Goal: Navigation & Orientation: Understand site structure

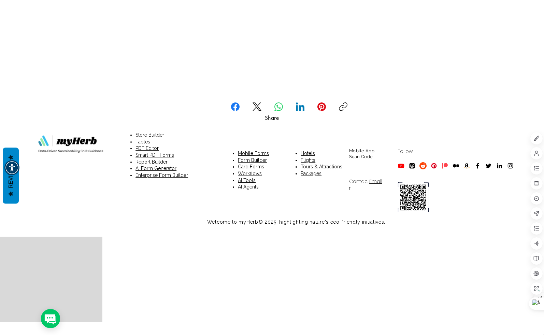
scroll to position [5227, 0]
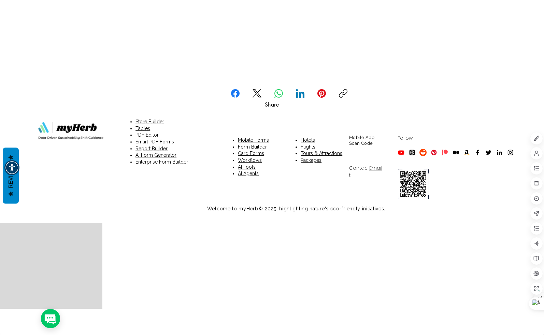
drag, startPoint x: 192, startPoint y: 252, endPoint x: 192, endPoint y: 246, distance: 6.5
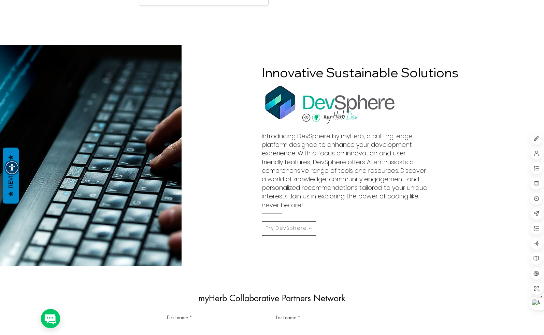
scroll to position [0, 0]
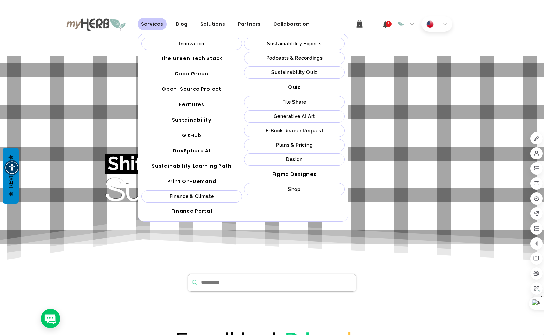
click at [170, 44] on div "Innovation" at bounding box center [191, 43] width 97 height 5
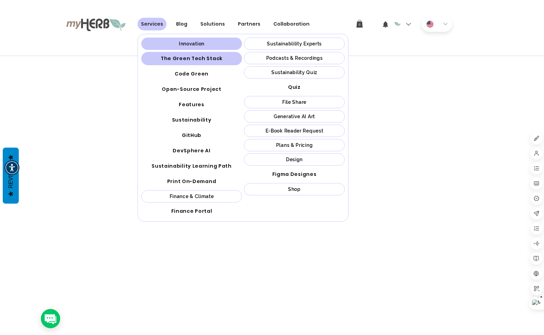
click at [172, 58] on span "The Green Tech Stack" at bounding box center [192, 58] width 62 height 7
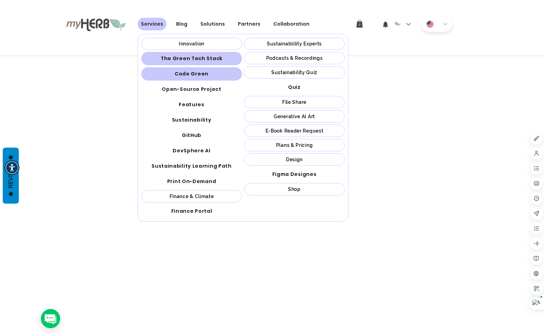
click at [176, 73] on span "Code Green" at bounding box center [192, 73] width 34 height 7
click at [290, 44] on span "Sustainablility Experts" at bounding box center [294, 43] width 55 height 5
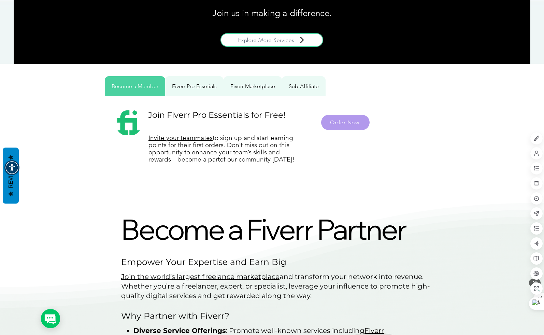
scroll to position [409, 0]
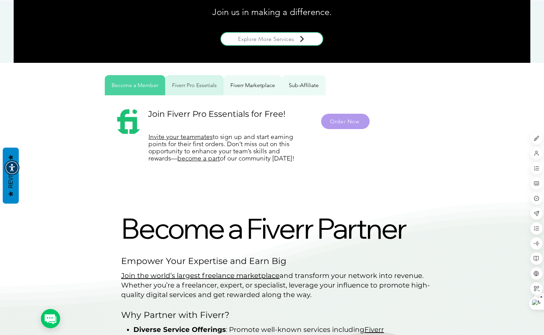
click at [189, 88] on div "Fiverr Pro Essetials" at bounding box center [194, 85] width 58 height 20
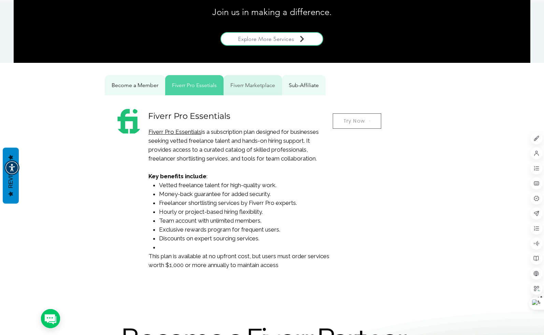
click at [232, 88] on span "Fiverr Marketplace" at bounding box center [252, 85] width 45 height 6
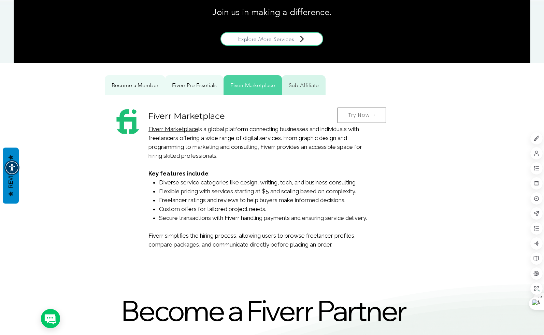
click at [289, 85] on span "Sub-Affiliate" at bounding box center [304, 85] width 30 height 6
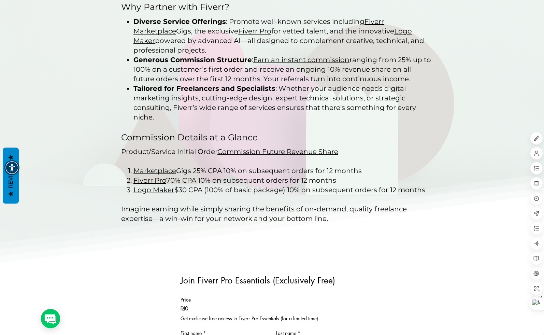
scroll to position [0, 0]
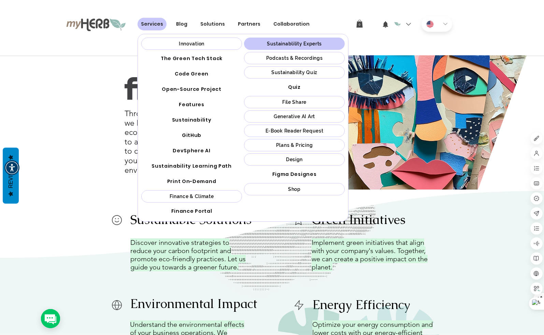
click at [297, 59] on span "Podcasts & Recordings" at bounding box center [294, 57] width 57 height 5
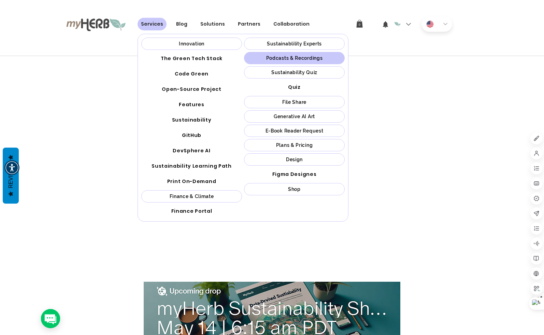
click at [277, 73] on span "Sustainability Quiz" at bounding box center [294, 72] width 46 height 5
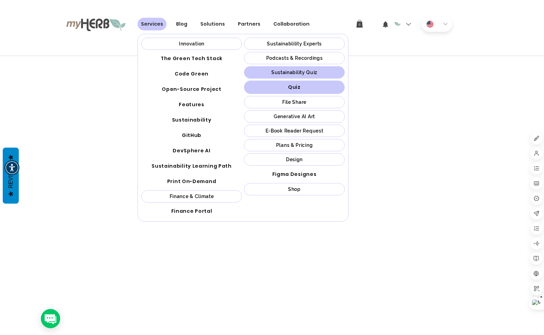
click at [297, 88] on span "Quiz" at bounding box center [294, 87] width 13 height 7
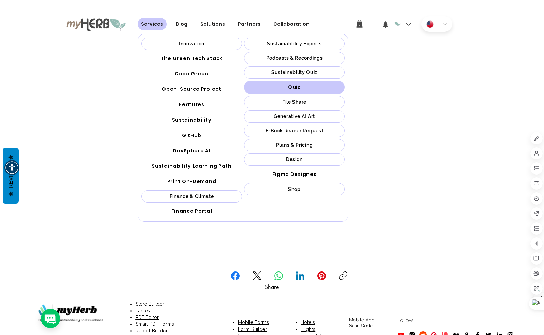
click at [291, 103] on span "File Share" at bounding box center [294, 101] width 24 height 5
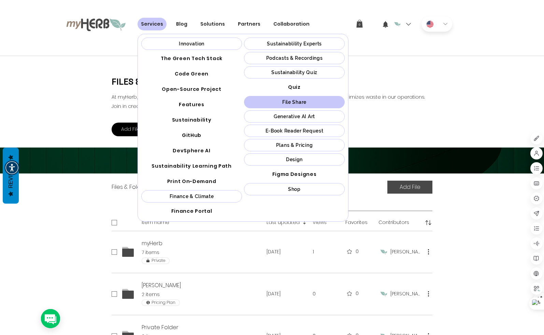
click at [302, 118] on span "Generative AI Art" at bounding box center [294, 116] width 41 height 5
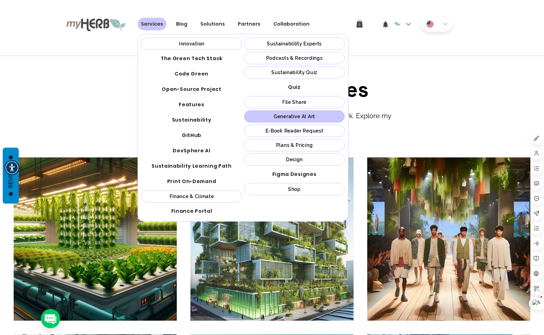
click at [302, 131] on span "E-Book Reader Request" at bounding box center [294, 130] width 58 height 5
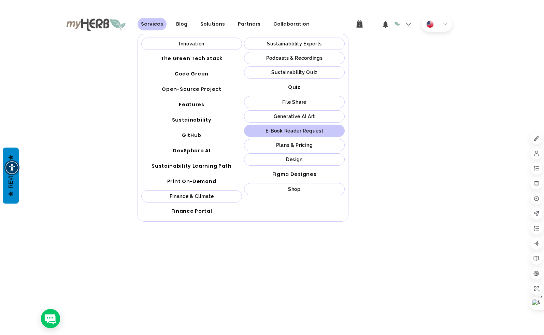
click at [292, 147] on span "Plans & Pricing" at bounding box center [294, 144] width 37 height 5
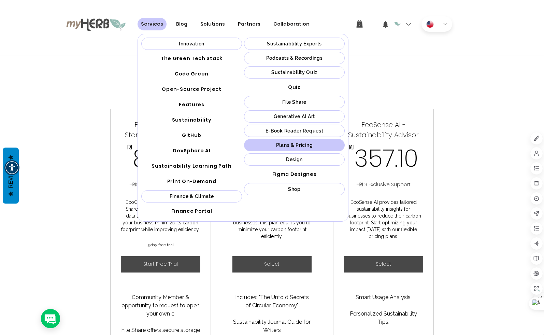
click at [277, 159] on div "Design" at bounding box center [294, 159] width 97 height 5
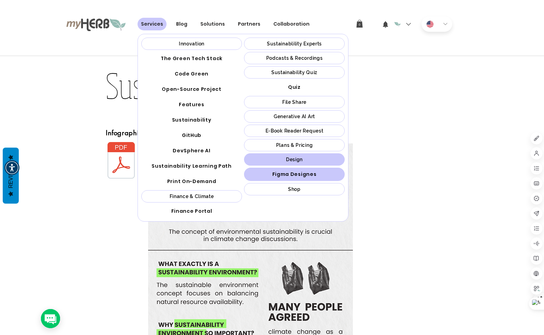
click at [299, 175] on span "Figma Designes" at bounding box center [294, 174] width 44 height 7
click at [306, 192] on link "Shop" at bounding box center [294, 189] width 101 height 12
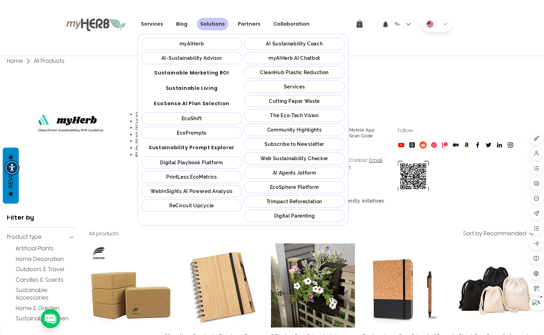
click at [205, 44] on div "myAIHerb" at bounding box center [191, 43] width 97 height 5
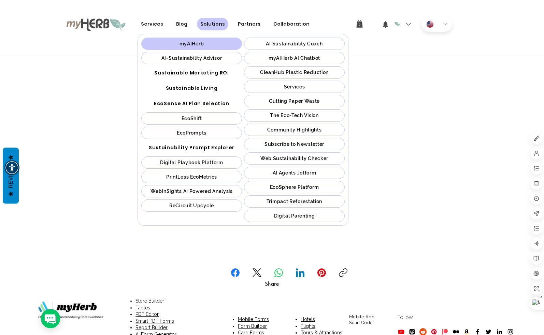
click at [216, 60] on span "AI-Sustainability Advisor" at bounding box center [191, 57] width 61 height 5
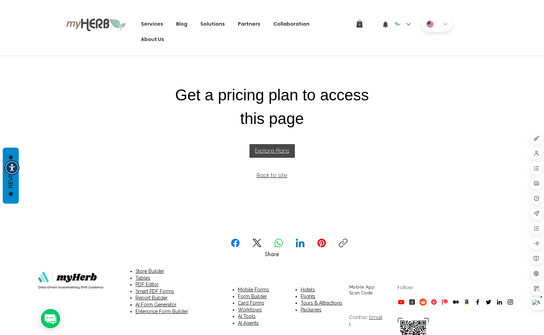
click at [268, 153] on span "Explore Plans" at bounding box center [272, 151] width 34 height 8
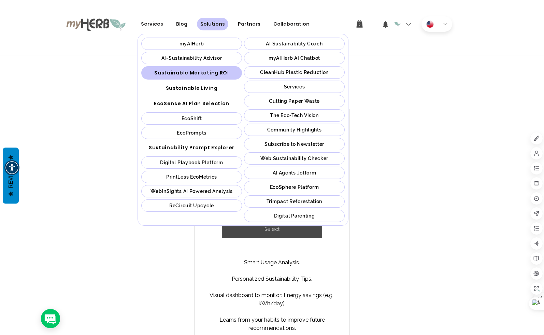
click at [215, 70] on span "Sustainable Marketing ROI" at bounding box center [191, 72] width 75 height 7
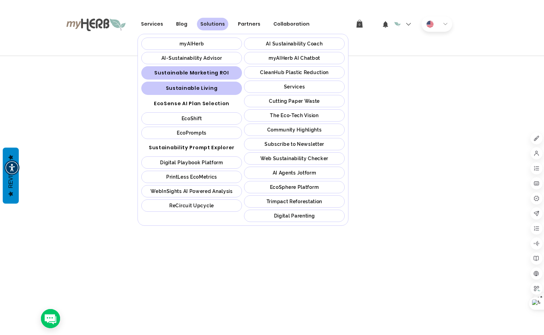
click at [209, 90] on span "Sustainable Living" at bounding box center [192, 88] width 52 height 7
click at [215, 120] on div "EcoShift" at bounding box center [191, 118] width 97 height 5
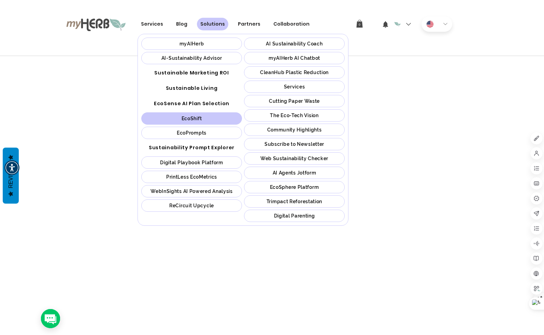
click at [219, 134] on div "EcoPrompts" at bounding box center [191, 132] width 97 height 5
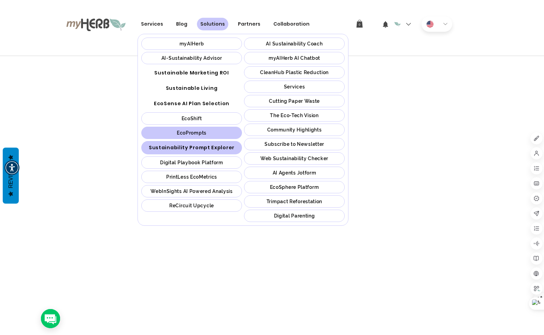
click at [214, 147] on span "Sustainability Prompt Explorer" at bounding box center [192, 147] width 86 height 7
click at [207, 162] on span "Digital Playbook Platform" at bounding box center [191, 162] width 63 height 5
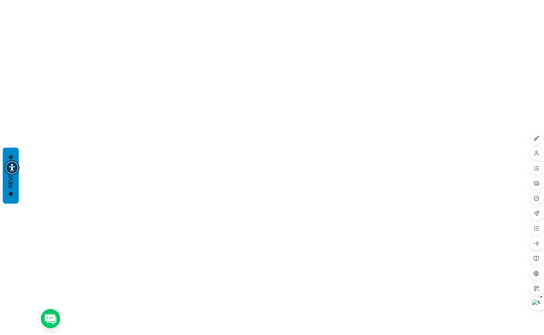
scroll to position [682, 0]
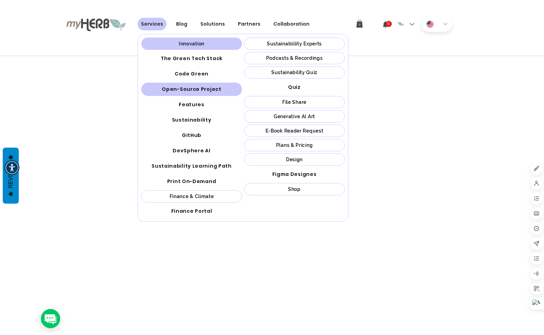
click at [186, 92] on span "Open-Source Project" at bounding box center [191, 89] width 59 height 7
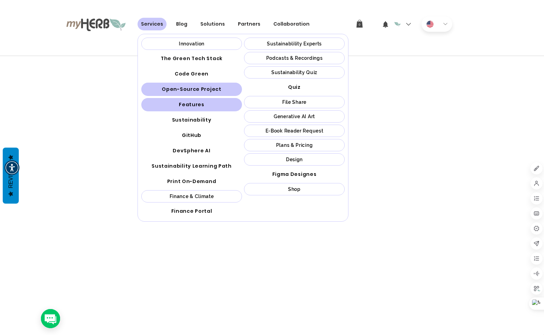
click at [186, 108] on link "Features" at bounding box center [191, 104] width 101 height 13
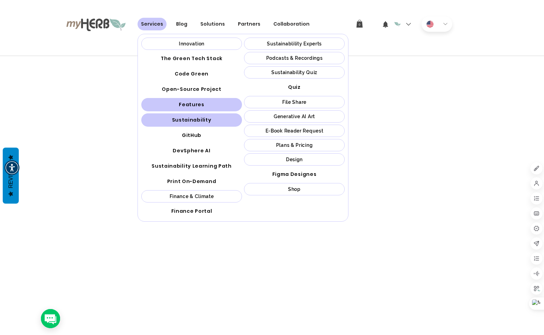
click at [173, 122] on div "Sustainability" at bounding box center [191, 119] width 97 height 7
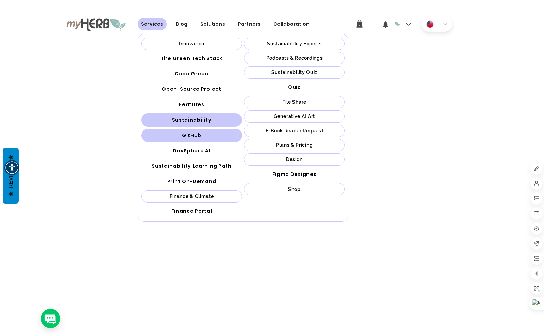
click at [187, 138] on span "GitHub" at bounding box center [191, 135] width 19 height 7
click at [206, 132] on div "GitHub" at bounding box center [191, 135] width 97 height 7
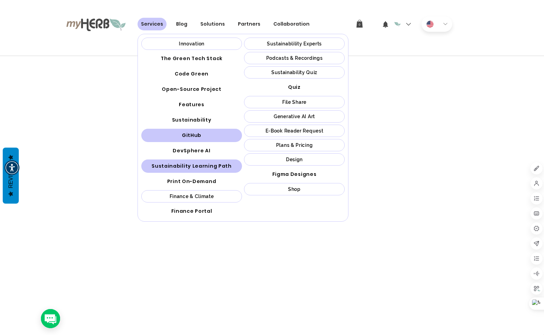
click at [175, 171] on link "Sustainability Learning Path" at bounding box center [191, 165] width 101 height 13
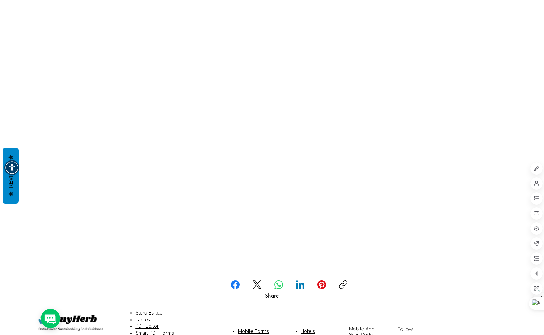
scroll to position [705, 0]
